Goal: Navigation & Orientation: Go to known website

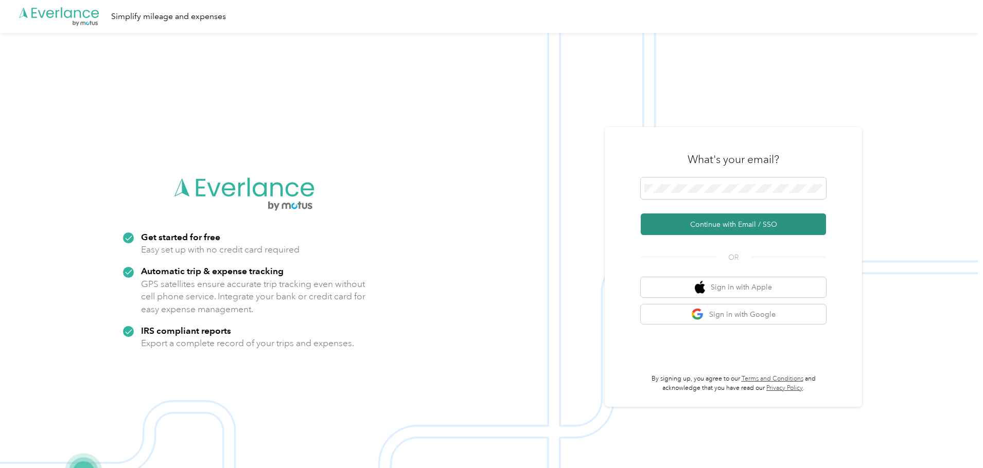
click at [682, 226] on button "Continue with Email / SSO" at bounding box center [733, 225] width 185 height 22
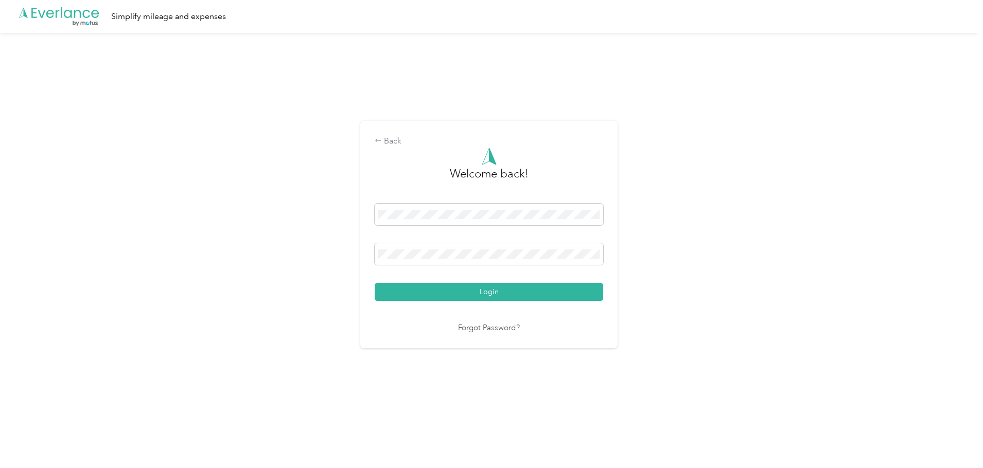
click at [505, 292] on button "Login" at bounding box center [489, 292] width 228 height 18
